Goal: Task Accomplishment & Management: Complete application form

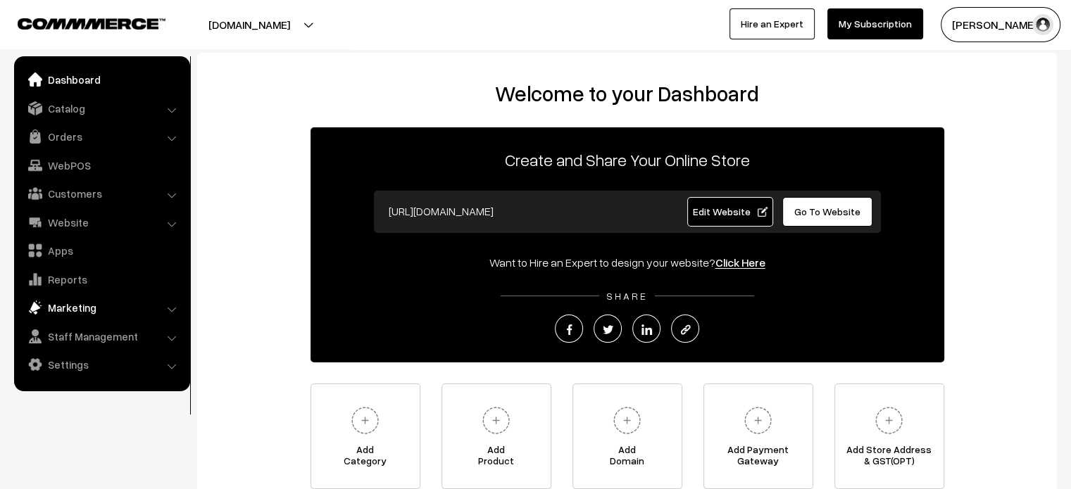
click at [73, 308] on link "Marketing" at bounding box center [102, 307] width 168 height 25
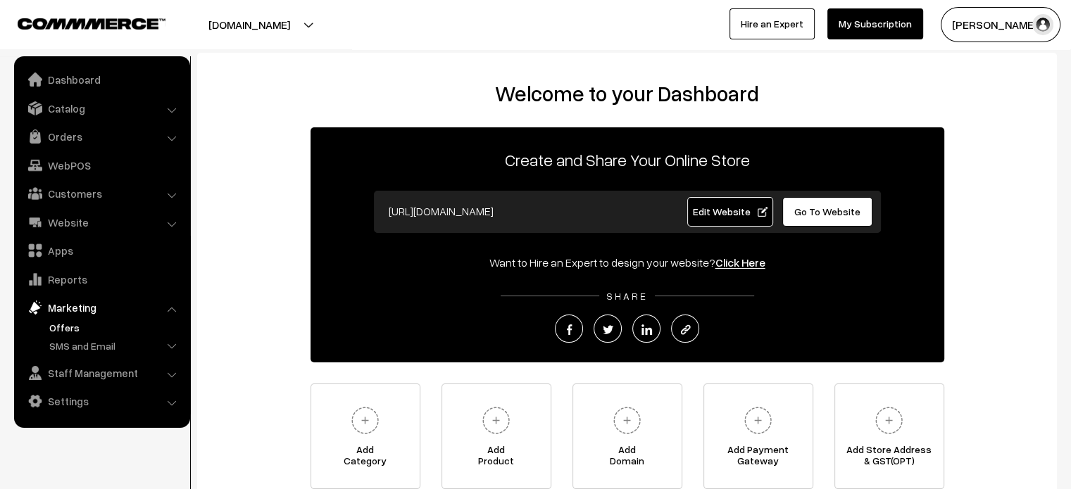
click at [75, 326] on link "Offers" at bounding box center [115, 327] width 139 height 15
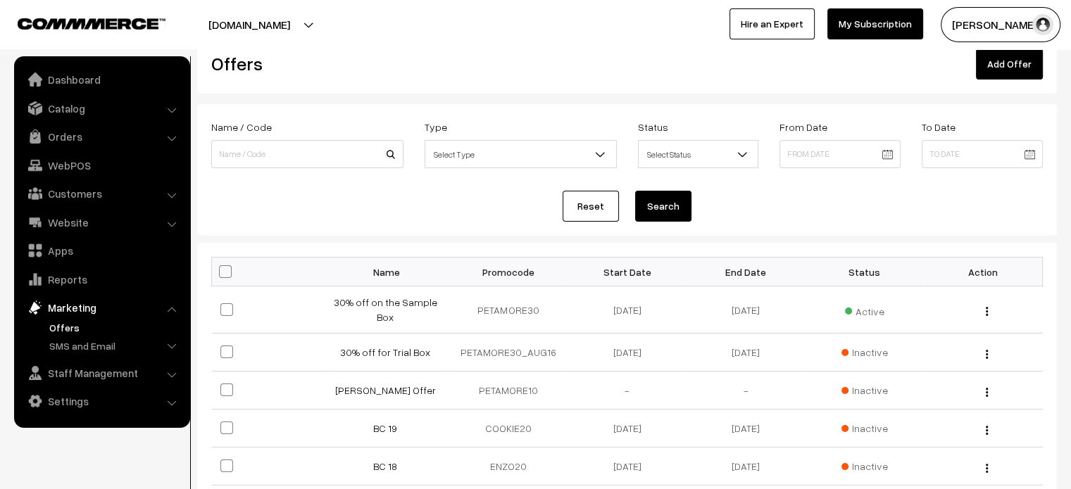
scroll to position [34, 0]
click at [394, 388] on link "[PERSON_NAME] Offer" at bounding box center [385, 390] width 101 height 12
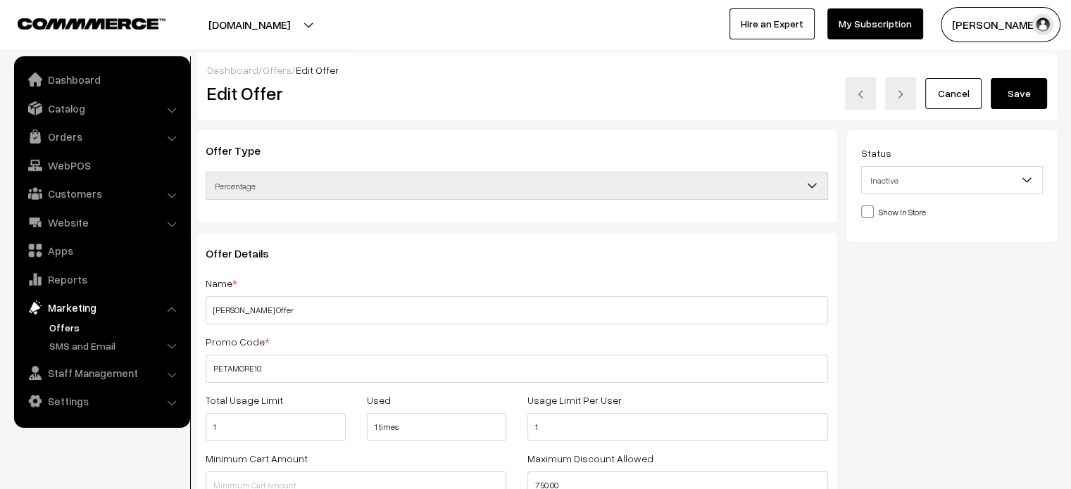
click at [265, 73] on link "Offers" at bounding box center [277, 70] width 29 height 12
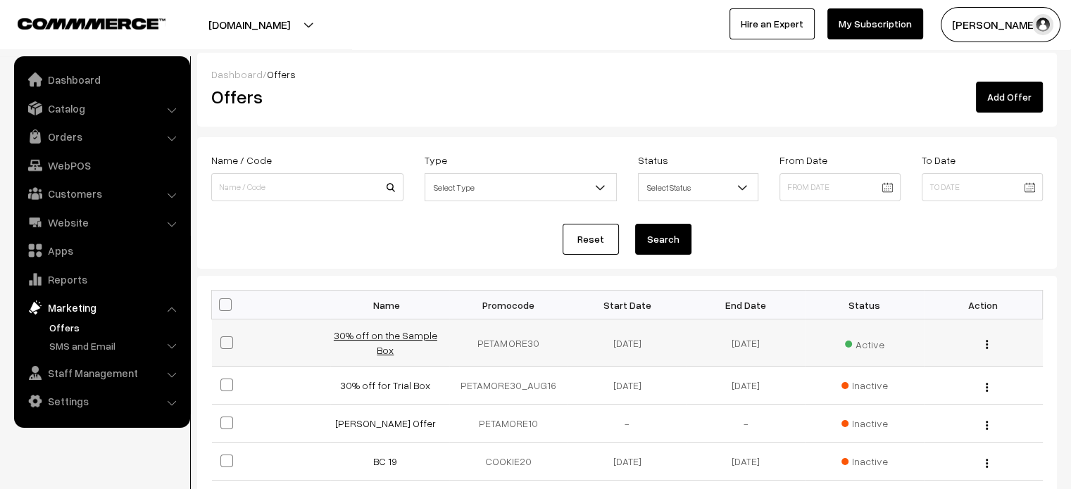
click at [385, 344] on link "30% off on the Sample Box" at bounding box center [385, 342] width 103 height 27
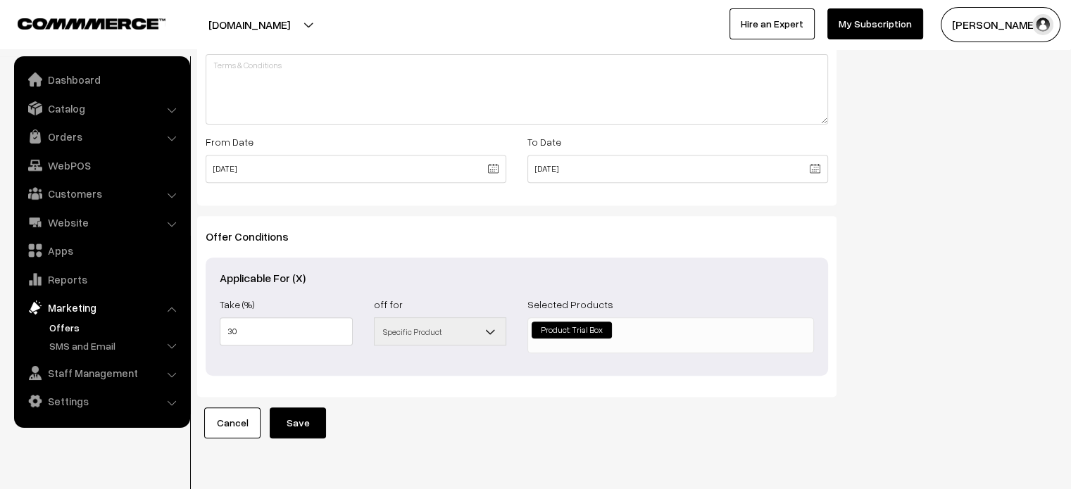
scroll to position [568, 0]
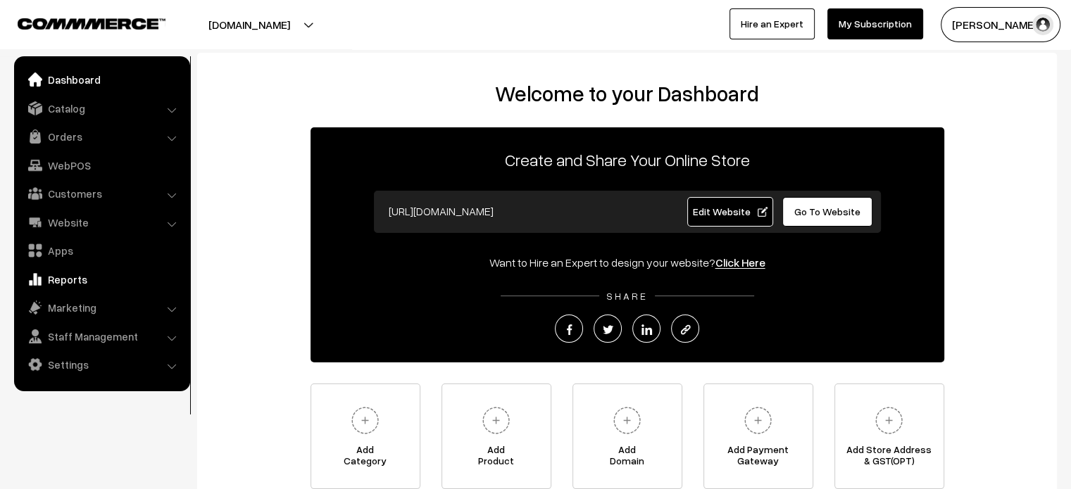
click at [70, 279] on link "Reports" at bounding box center [102, 279] width 168 height 25
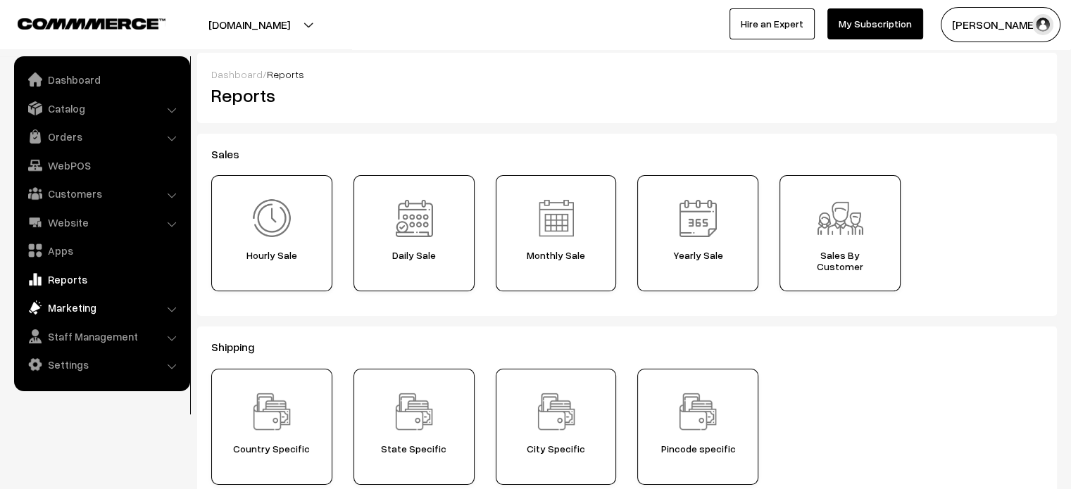
click at [90, 311] on link "Marketing" at bounding box center [102, 307] width 168 height 25
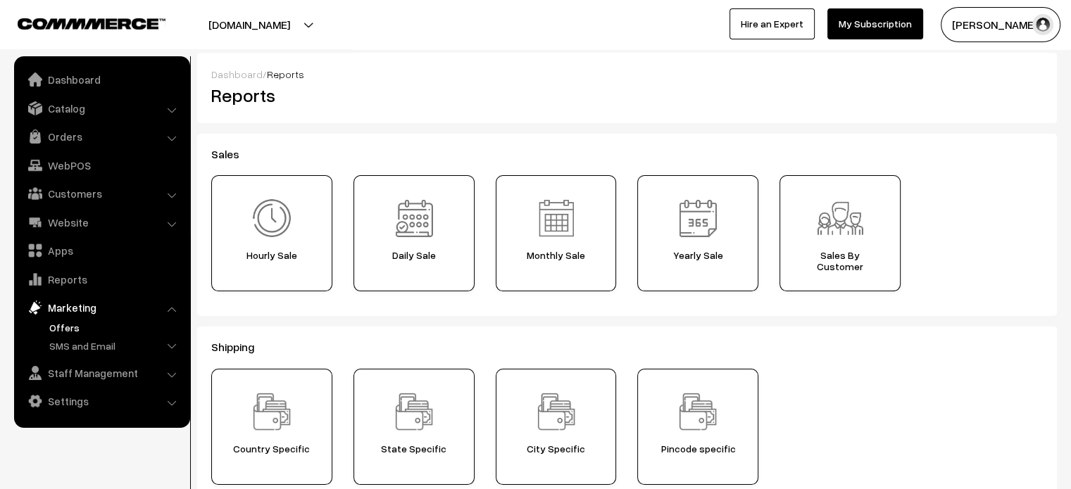
click at [76, 326] on link "Offers" at bounding box center [115, 327] width 139 height 15
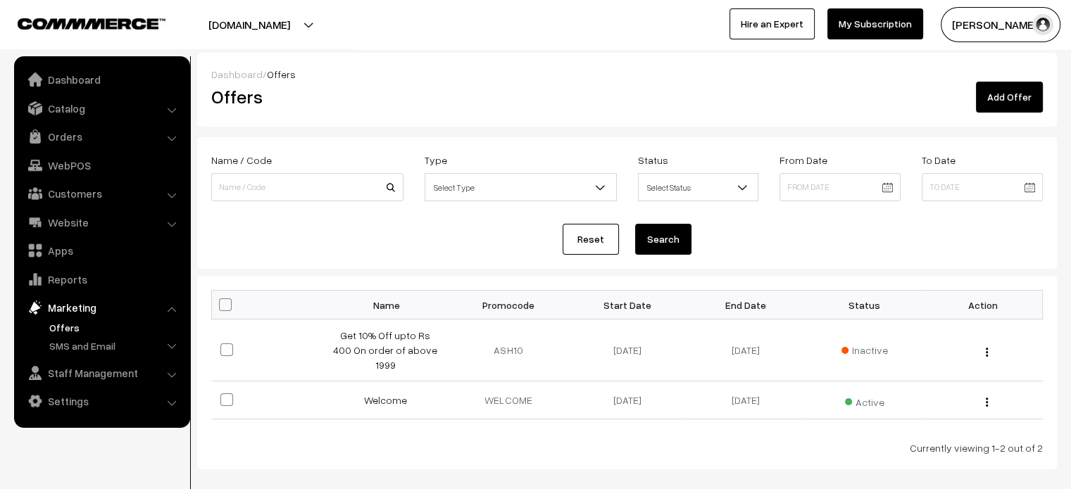
click at [1011, 92] on link "Add Offer" at bounding box center [1009, 97] width 67 height 31
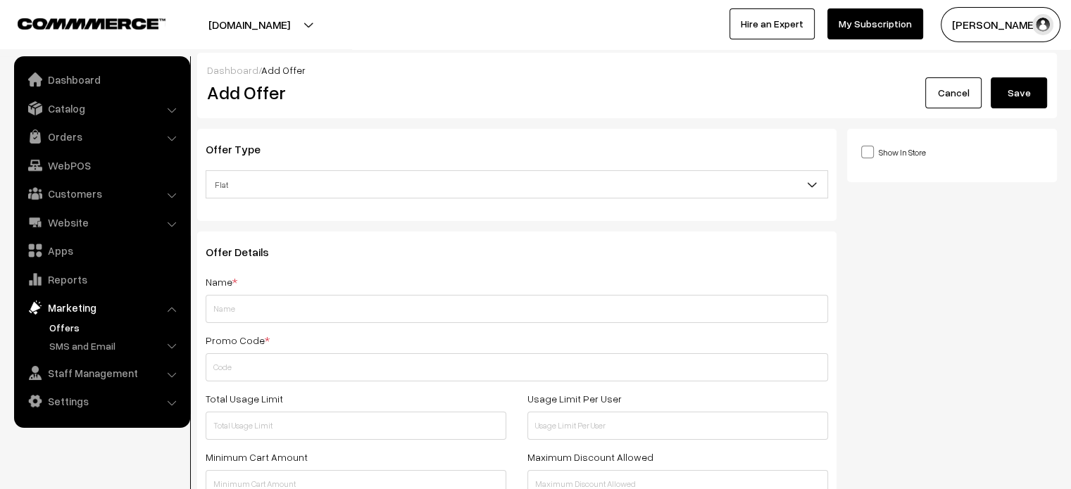
click at [289, 323] on div "Name * Promo Code * Total Usage Limit Usage Limit Per User Minimum Cart Amount …" at bounding box center [517, 494] width 622 height 443
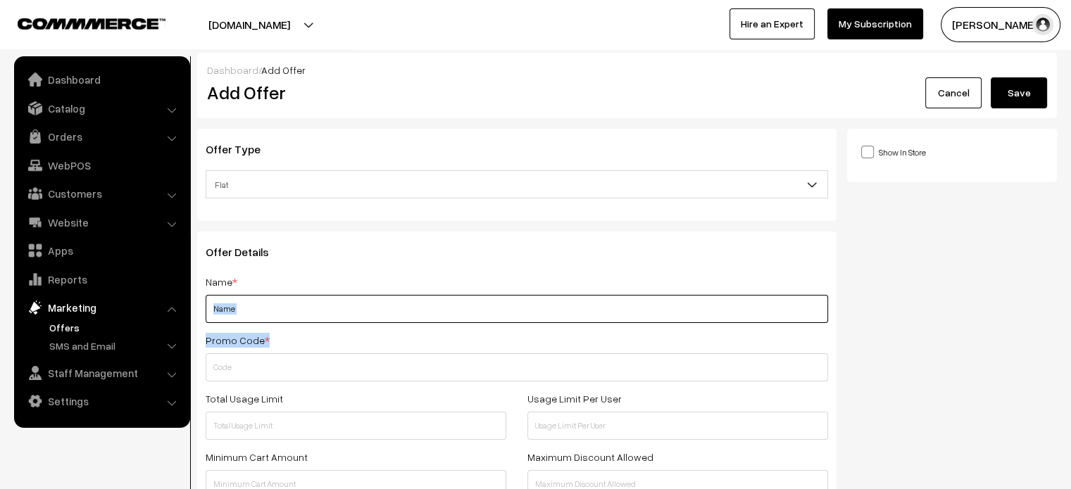
click at [289, 323] on input "text" at bounding box center [517, 309] width 622 height 28
click at [305, 314] on input "text" at bounding box center [517, 309] width 622 height 28
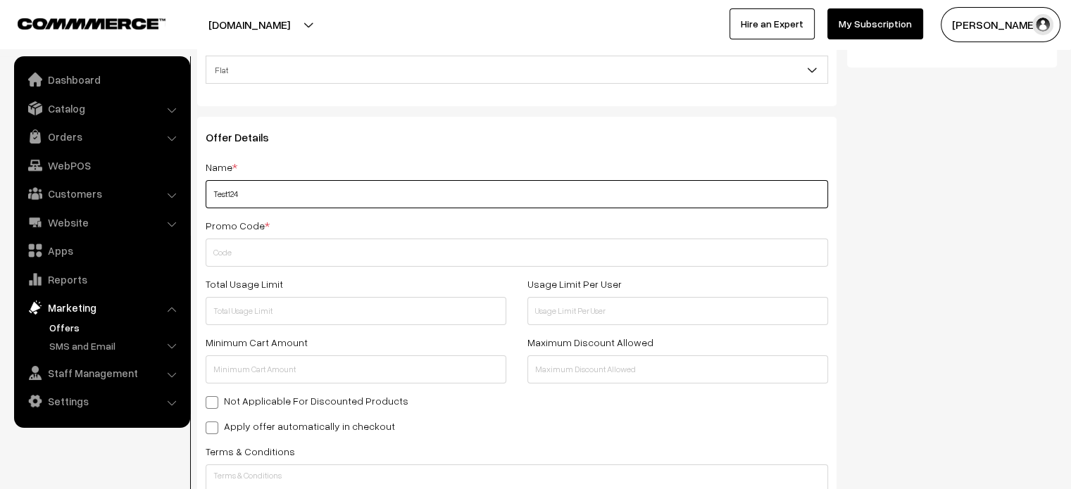
scroll to position [115, 0]
type input "Test123"
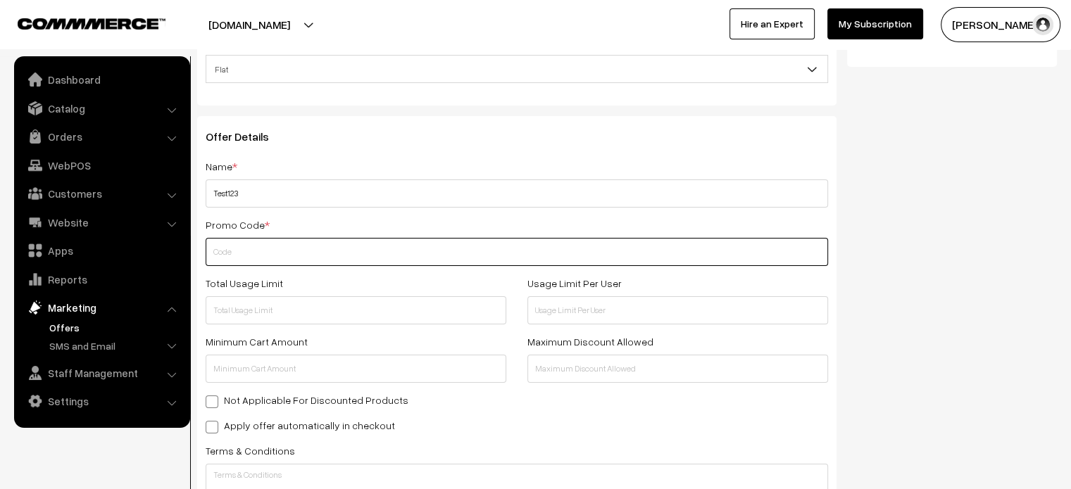
click at [316, 243] on input "text" at bounding box center [517, 252] width 622 height 28
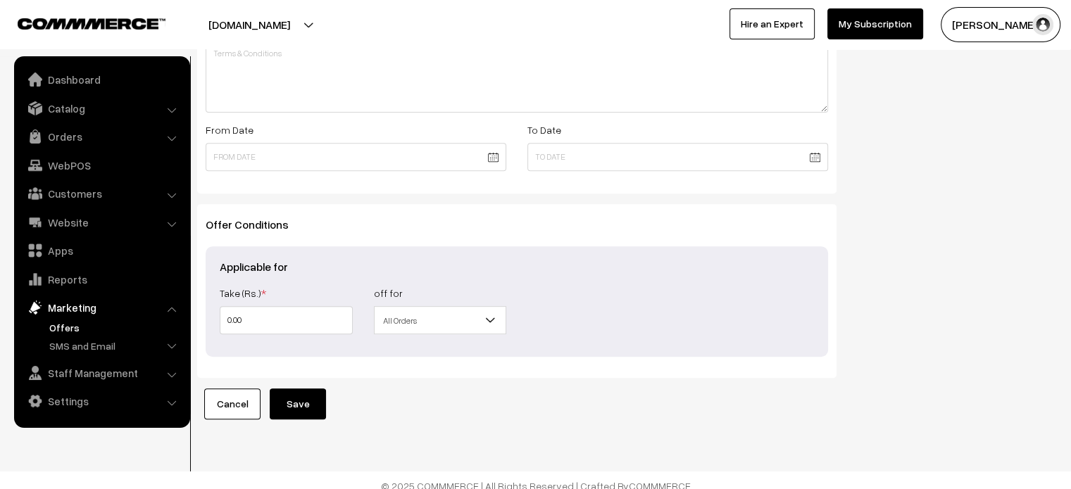
scroll to position [538, 0]
type input "TEST1234"
click at [310, 321] on input "0.00" at bounding box center [286, 319] width 133 height 28
click at [220, 317] on input "0.00" at bounding box center [286, 319] width 133 height 28
type input "30.00"
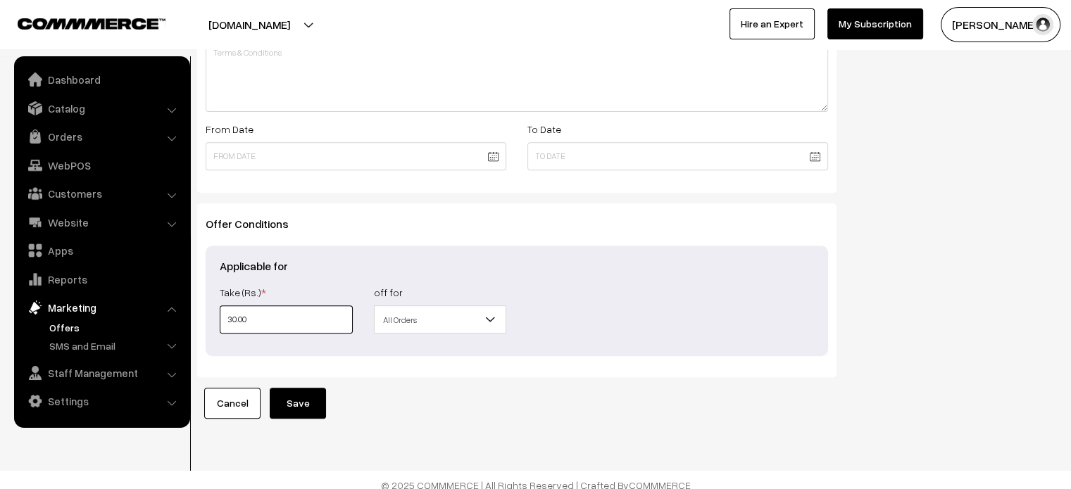
type input "30.00"
type input "300.00"
type input "30.00"
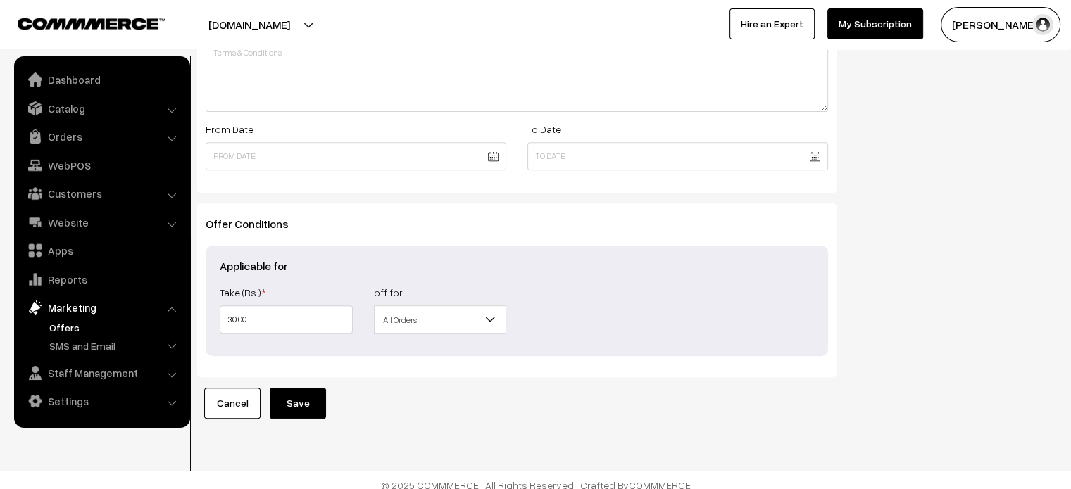
type input "30"
click at [417, 325] on span "All Orders" at bounding box center [440, 320] width 132 height 25
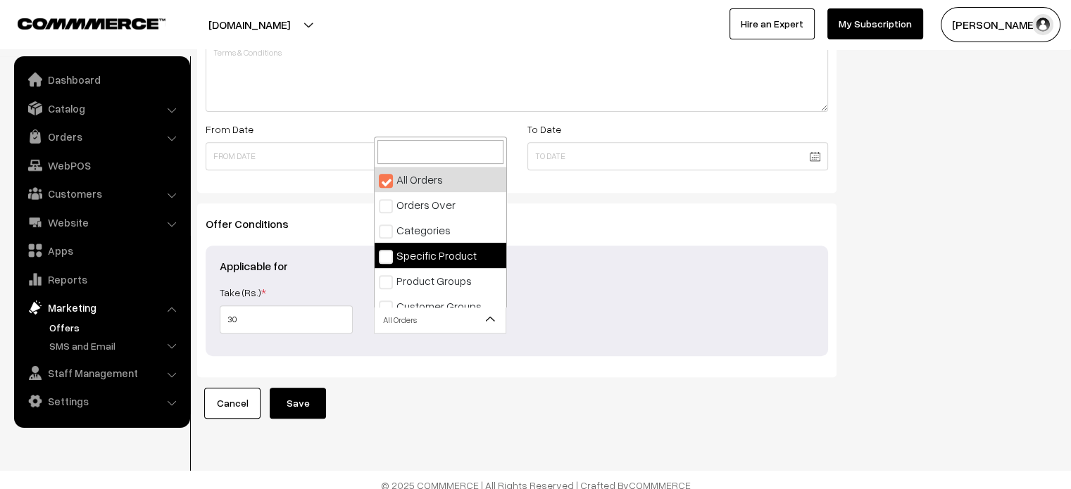
select select "4"
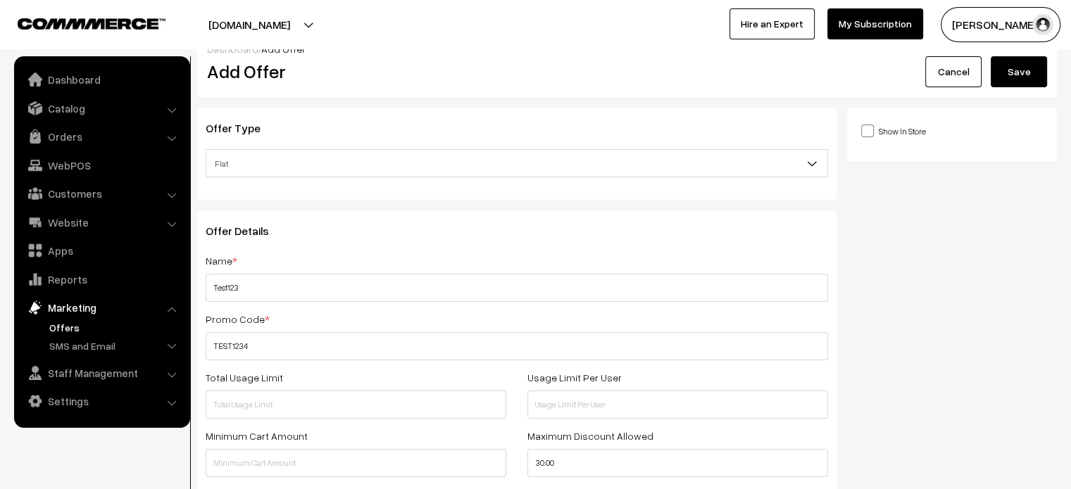
scroll to position [0, 0]
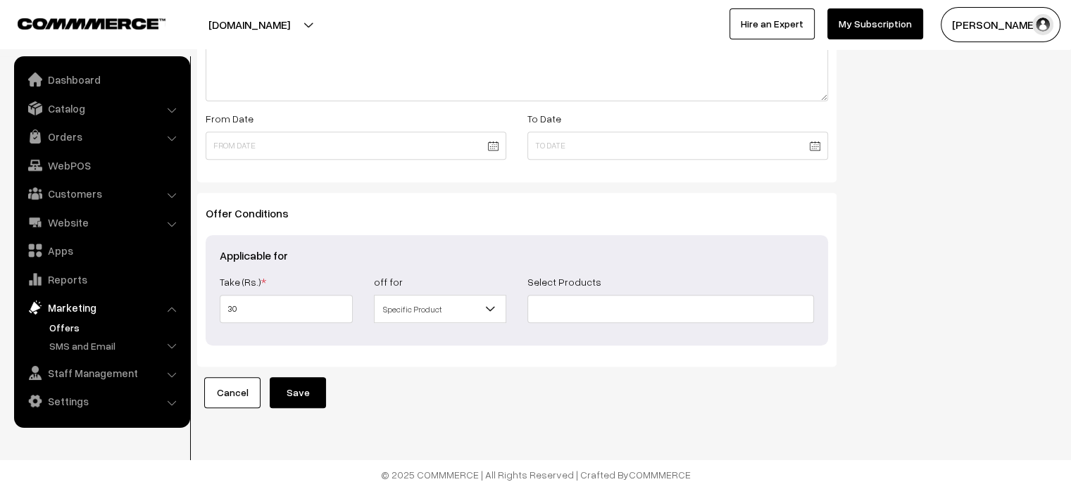
click at [307, 391] on button "Save" at bounding box center [298, 392] width 56 height 31
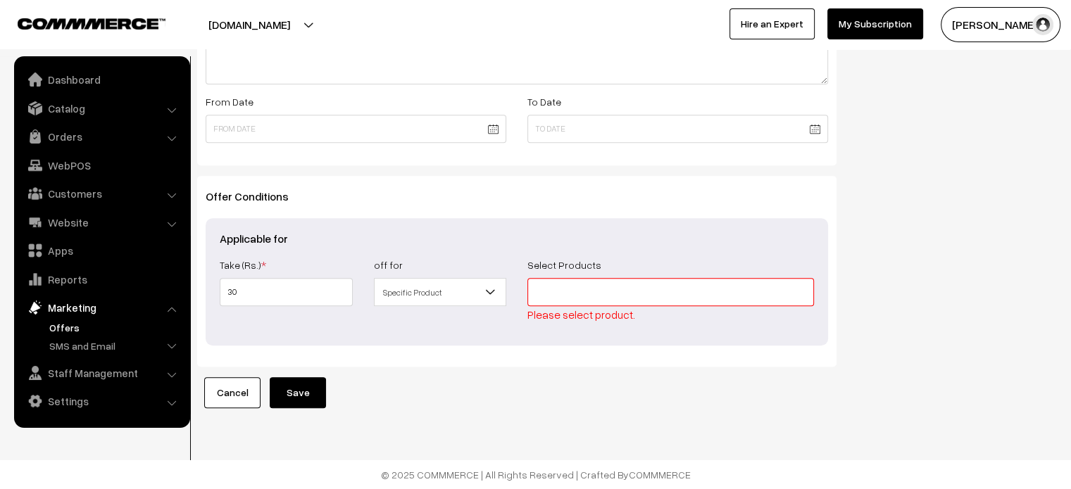
scroll to position [557, 0]
